Goal: Task Accomplishment & Management: Complete application form

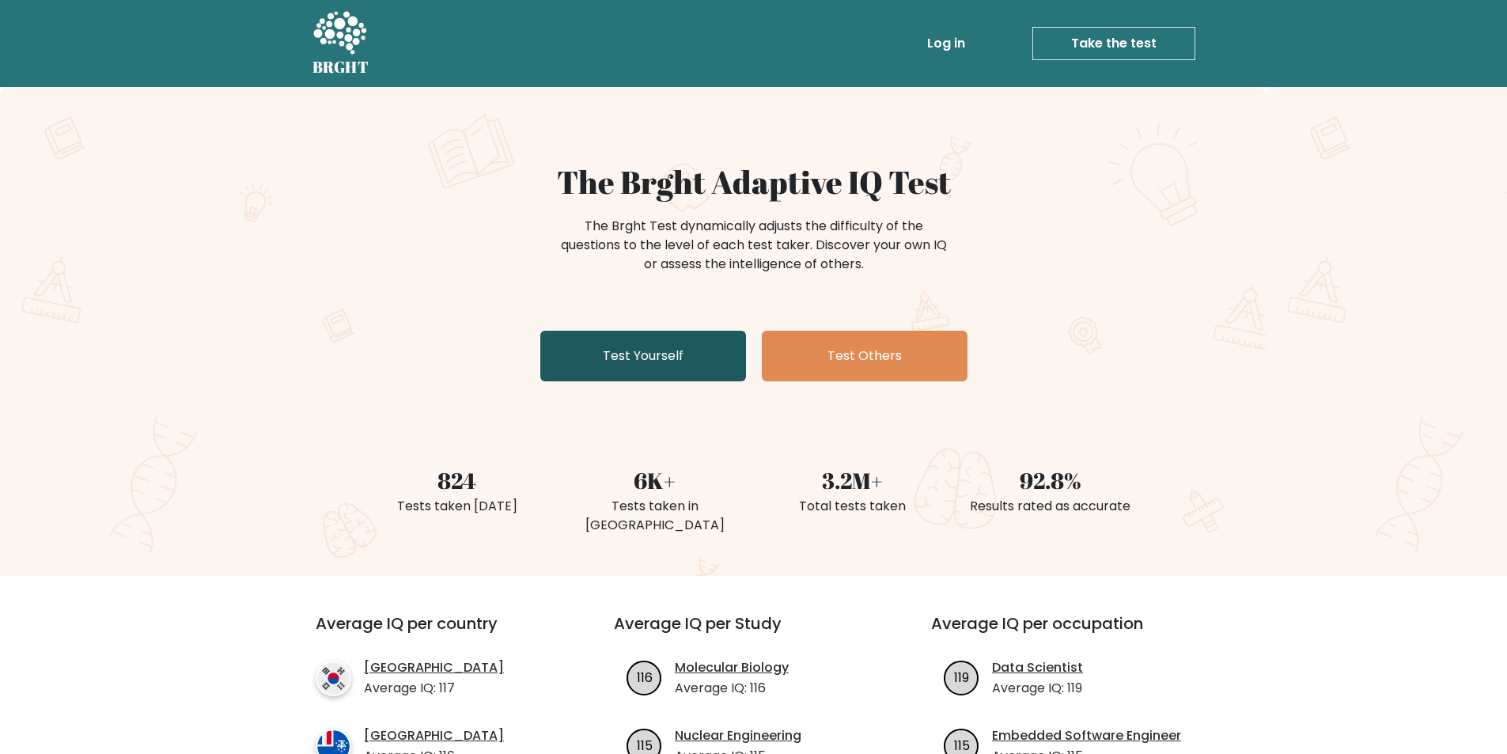
click at [656, 354] on link "Test Yourself" at bounding box center [643, 356] width 206 height 51
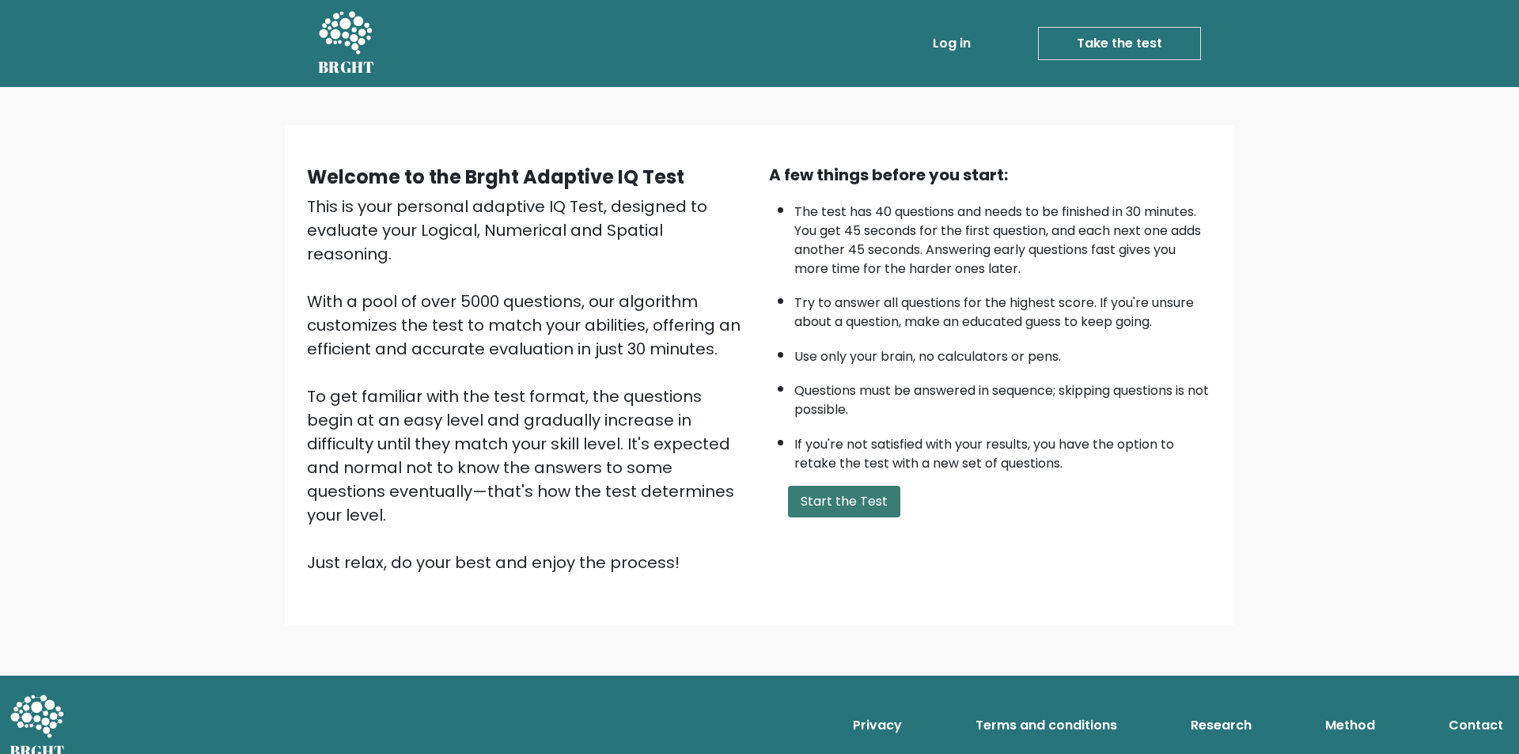
click at [850, 506] on button "Start the Test" at bounding box center [844, 502] width 112 height 32
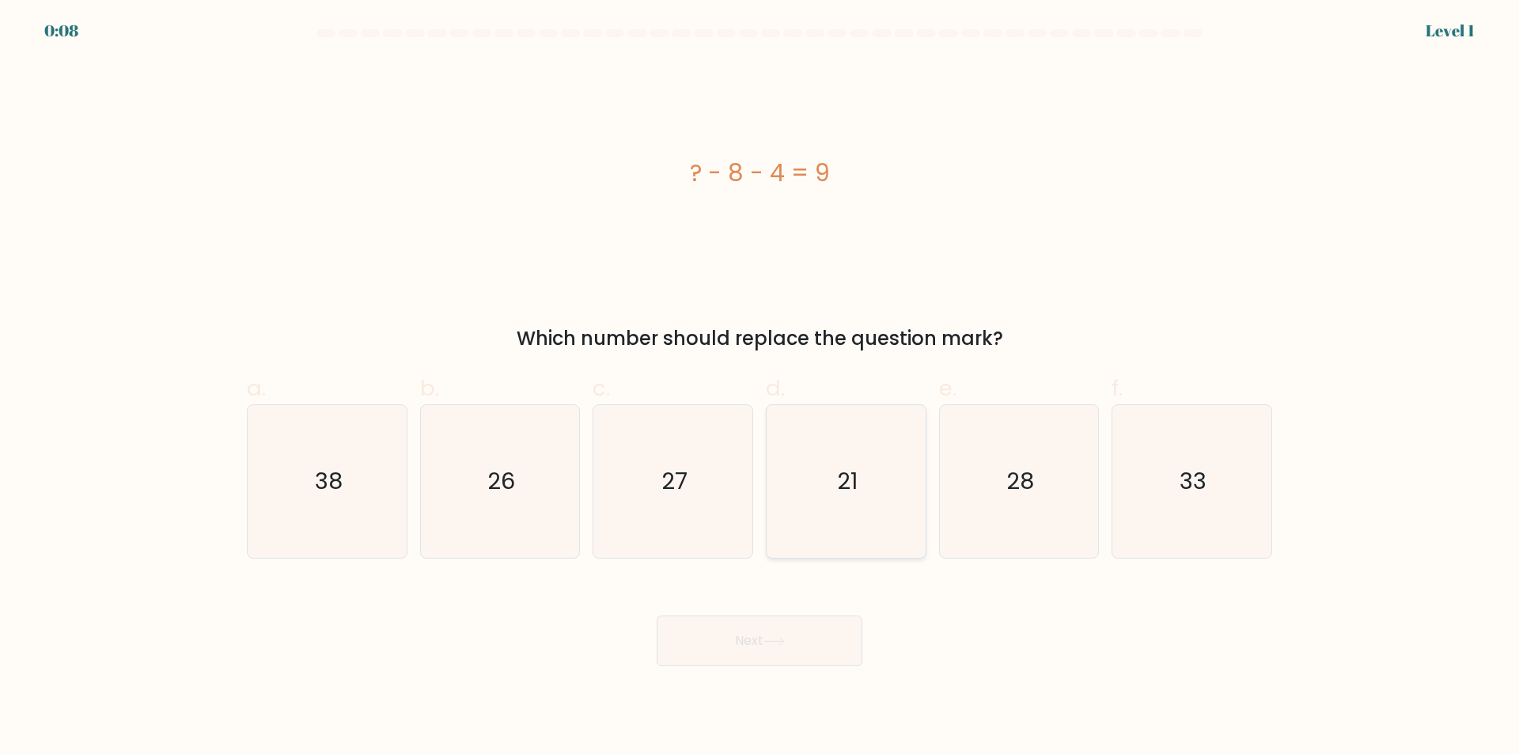
click at [820, 475] on icon "21" at bounding box center [846, 481] width 153 height 153
click at [760, 388] on input "d. 21" at bounding box center [759, 382] width 1 height 10
radio input "true"
click at [758, 609] on div "Next" at bounding box center [759, 621] width 1044 height 89
click at [751, 641] on button "Next" at bounding box center [760, 640] width 206 height 51
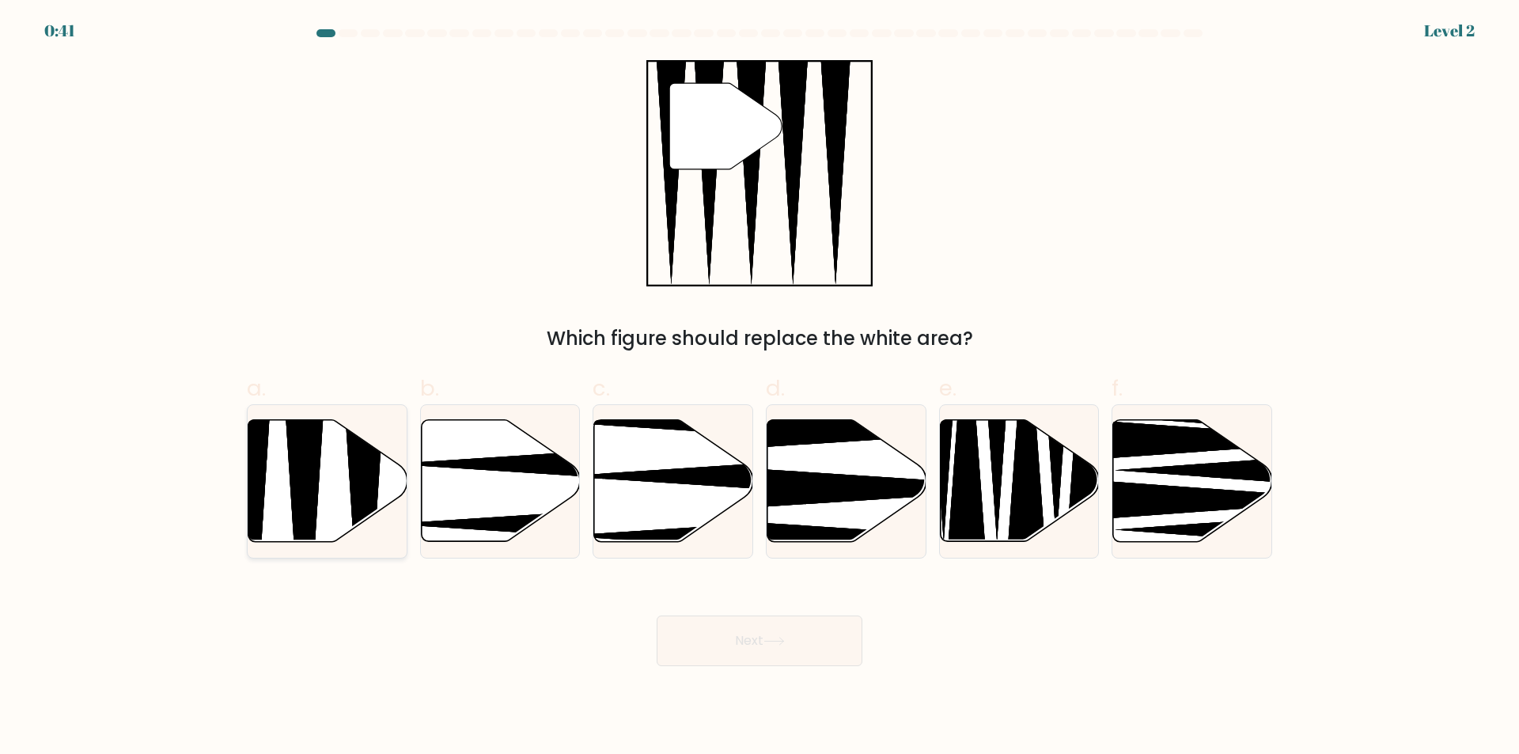
click at [275, 475] on icon at bounding box center [327, 481] width 159 height 122
click at [759, 388] on input "a." at bounding box center [759, 382] width 1 height 10
radio input "true"
click at [763, 635] on button "Next" at bounding box center [760, 640] width 206 height 51
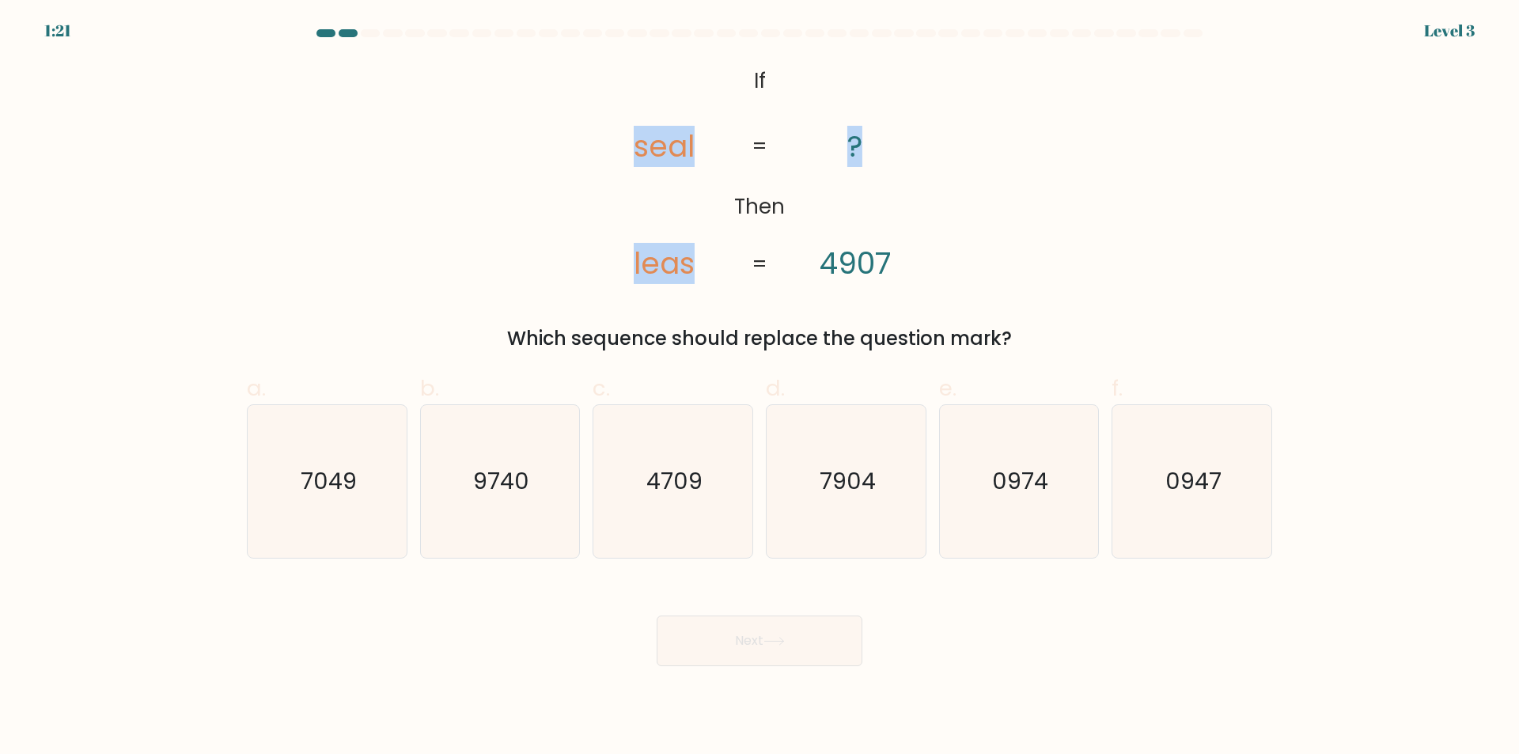
drag, startPoint x: 627, startPoint y: 136, endPoint x: 966, endPoint y: 153, distance: 339.0
click at [942, 149] on icon "@import url('https://fonts.googleapis.com/css?family=Abril+Fatface:400,100,100i…" at bounding box center [759, 173] width 367 height 226
click at [967, 153] on div "@import url('https://fonts.googleapis.com/css?family=Abril+Fatface:400,100,100i…" at bounding box center [759, 206] width 1044 height 293
drag, startPoint x: 716, startPoint y: 214, endPoint x: 812, endPoint y: 200, distance: 96.7
click at [812, 200] on icon "@import url('https://fonts.googleapis.com/css?family=Abril+Fatface:400,100,100i…" at bounding box center [759, 173] width 367 height 226
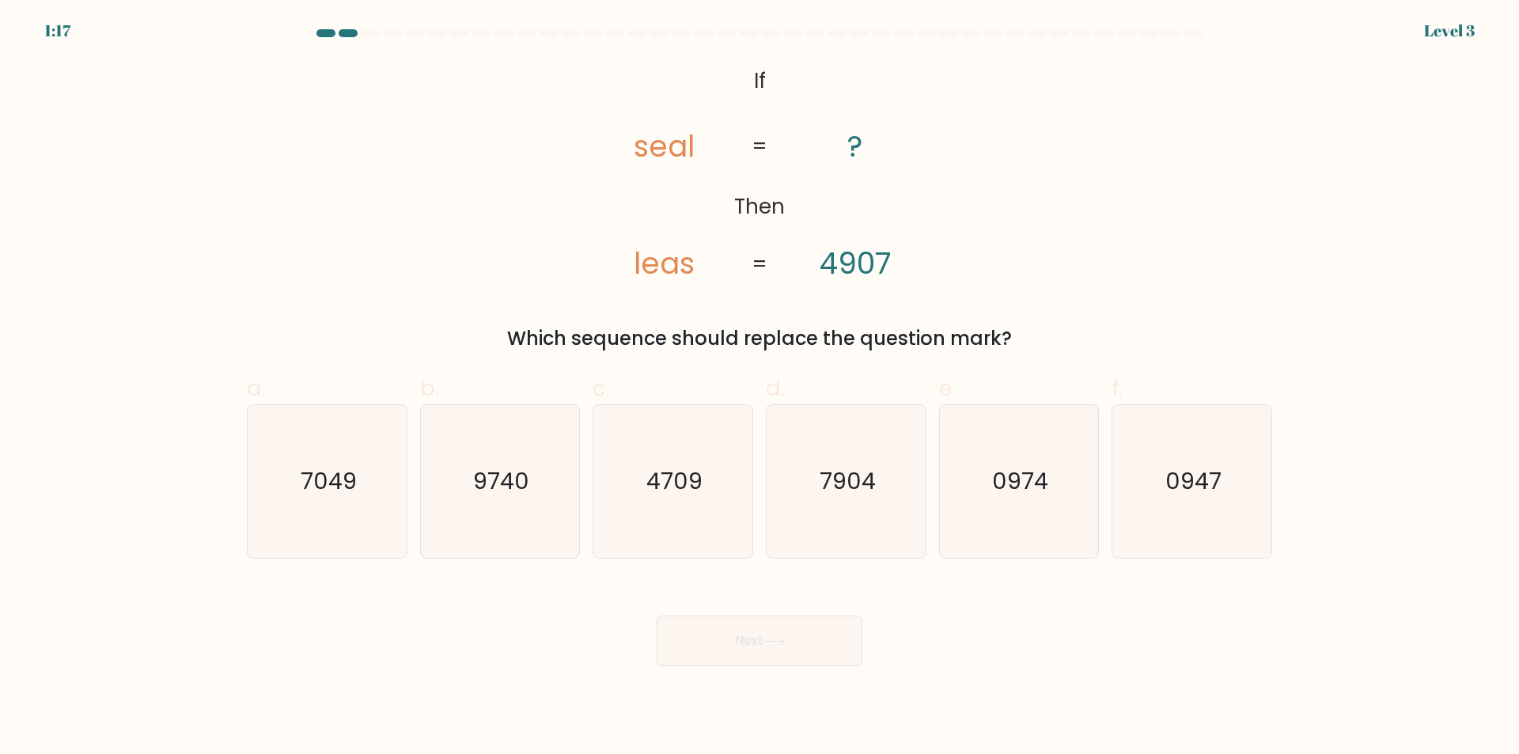
click at [841, 203] on icon "@import url('https://fonts.googleapis.com/css?family=Abril+Fatface:400,100,100i…" at bounding box center [759, 173] width 367 height 226
drag, startPoint x: 638, startPoint y: 146, endPoint x: 864, endPoint y: 160, distance: 226.6
click at [863, 160] on icon "@import url('https://fonts.googleapis.com/css?family=Abril+Fatface:400,100,100i…" at bounding box center [759, 173] width 367 height 226
click at [896, 162] on icon "@import url('https://fonts.googleapis.com/css?family=Abril+Fatface:400,100,100i…" at bounding box center [759, 173] width 367 height 226
click at [313, 437] on icon "7049" at bounding box center [327, 481] width 153 height 153
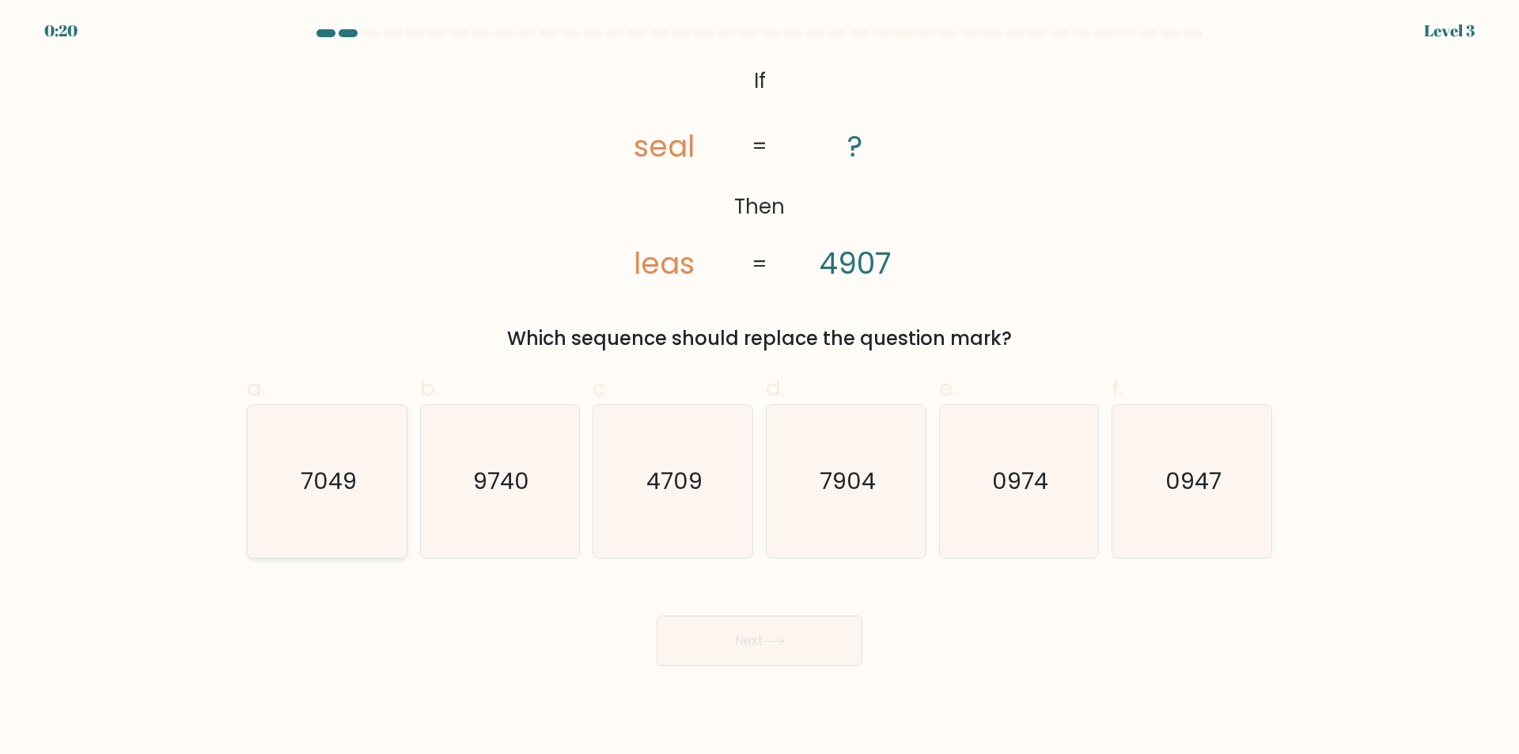
click at [759, 388] on input "a. 7049" at bounding box center [759, 382] width 1 height 10
radio input "true"
click at [778, 642] on icon at bounding box center [773, 641] width 21 height 9
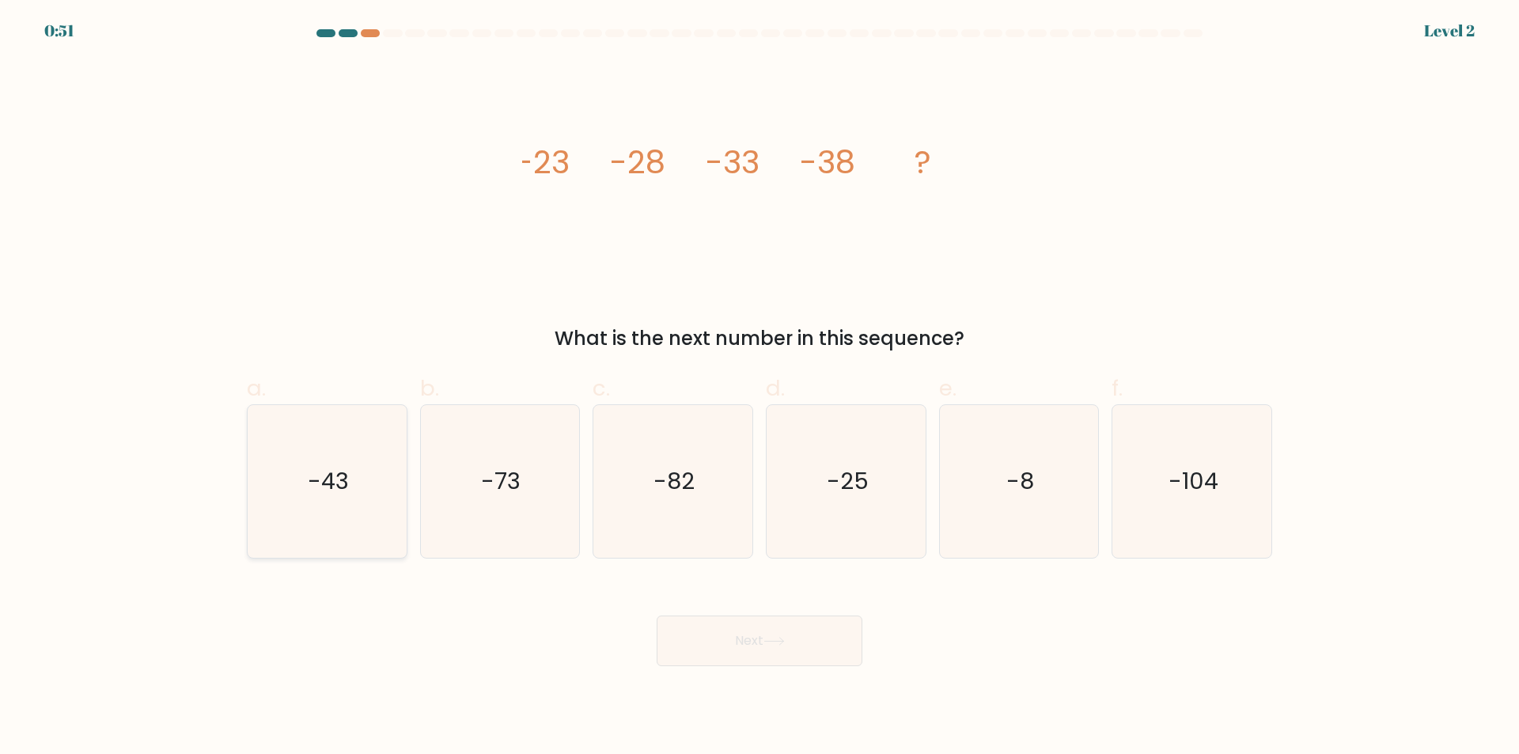
click at [366, 474] on icon "-43" at bounding box center [327, 481] width 153 height 153
click at [759, 388] on input "a. -43" at bounding box center [759, 382] width 1 height 10
radio input "true"
click at [755, 629] on button "Next" at bounding box center [760, 640] width 206 height 51
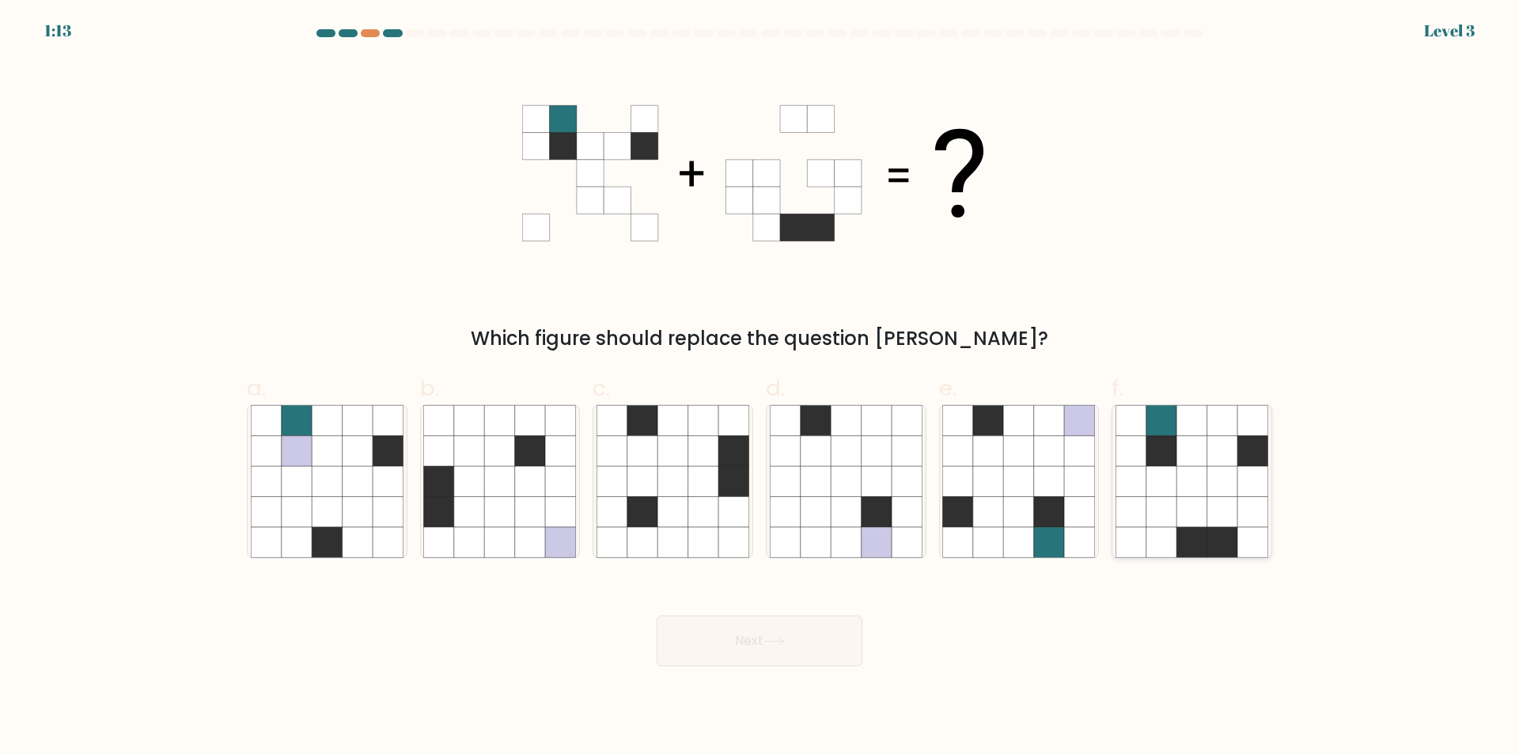
click at [1150, 456] on icon at bounding box center [1161, 451] width 30 height 30
click at [760, 388] on input "f." at bounding box center [759, 382] width 1 height 10
radio input "true"
click at [803, 636] on button "Next" at bounding box center [760, 640] width 206 height 51
